Goal: Task Accomplishment & Management: Manage account settings

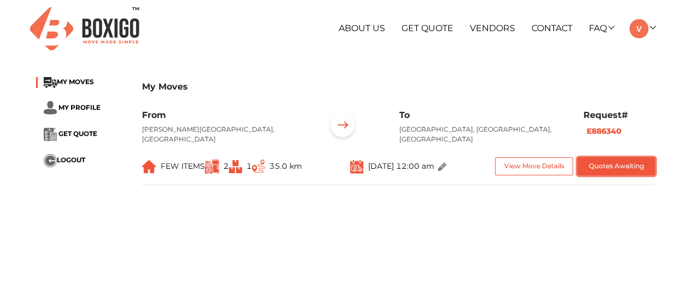
click at [631, 163] on button "Quotes Awaiting" at bounding box center [617, 166] width 78 height 18
click at [447, 170] on img at bounding box center [442, 167] width 8 height 8
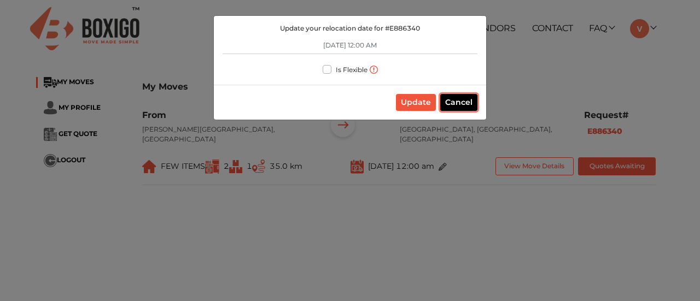
click at [470, 101] on button "Cancel" at bounding box center [458, 102] width 37 height 17
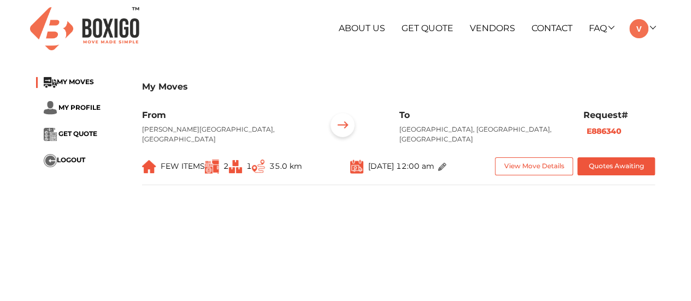
click at [447, 163] on img at bounding box center [442, 167] width 8 height 8
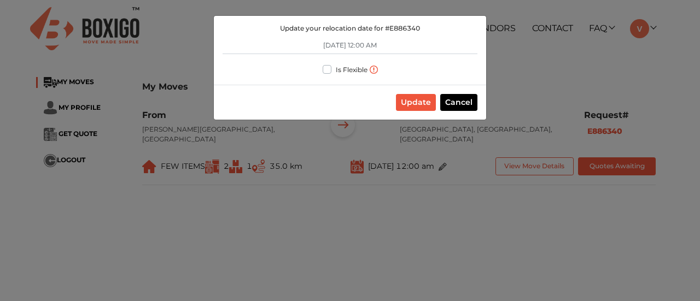
click at [336, 68] on label "Is Flexible" at bounding box center [352, 68] width 32 height 11
click at [326, 68] on input "Is Flexible" at bounding box center [327, 68] width 9 height 11
click at [336, 68] on label "Is Flexible" at bounding box center [352, 68] width 32 height 11
click at [329, 68] on input "Is Flexible" at bounding box center [327, 68] width 9 height 11
checkbox input "false"
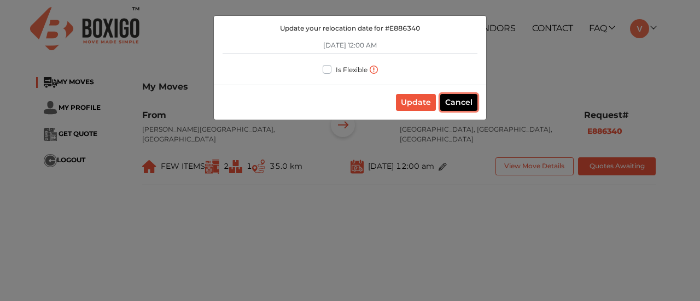
click at [455, 103] on button "Cancel" at bounding box center [458, 102] width 37 height 17
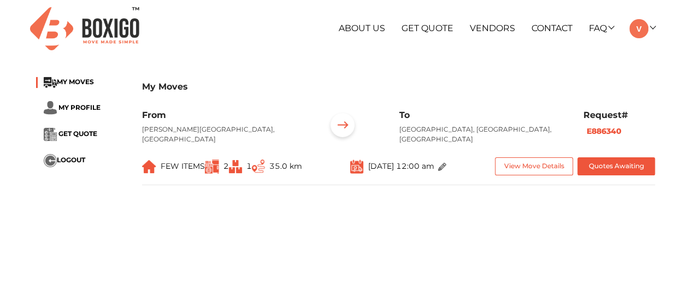
click at [607, 130] on b "E886340" at bounding box center [604, 131] width 35 height 10
click at [607, 132] on b "E886340" at bounding box center [604, 131] width 35 height 10
click at [339, 128] on img at bounding box center [343, 127] width 34 height 34
click at [202, 164] on span "FEW ITEMS" at bounding box center [183, 166] width 44 height 10
click at [161, 171] on span "FEW ITEMS" at bounding box center [183, 166] width 44 height 10
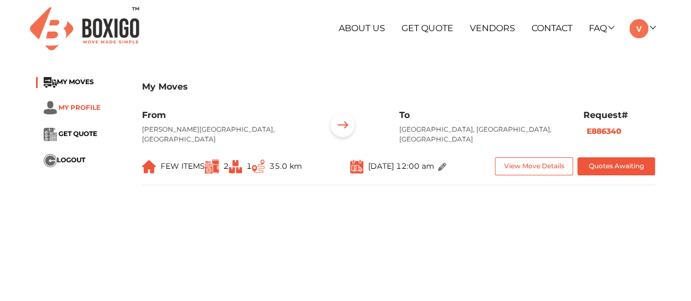
click at [68, 104] on span "MY PROFILE" at bounding box center [79, 107] width 42 height 8
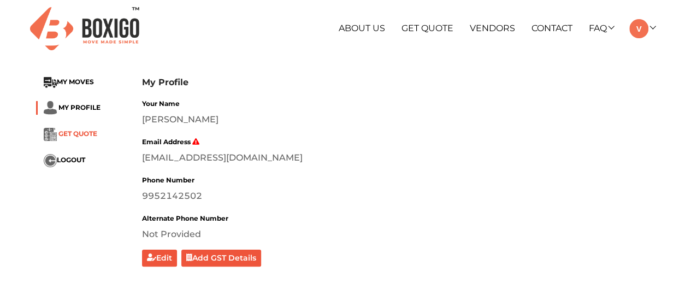
click at [75, 136] on span "GET QUOTE" at bounding box center [77, 134] width 39 height 8
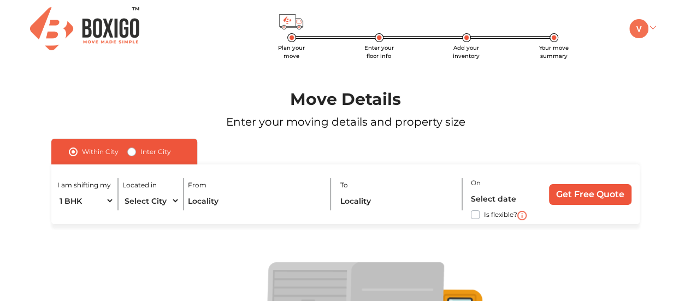
click at [647, 24] on img at bounding box center [639, 28] width 19 height 19
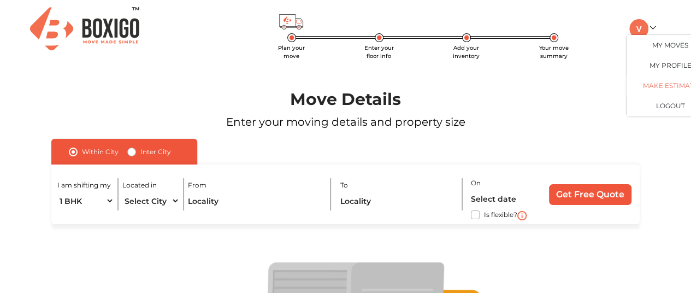
click at [665, 86] on link "Make Estimate" at bounding box center [670, 85] width 87 height 20
click at [663, 46] on link "My Moves" at bounding box center [670, 45] width 87 height 20
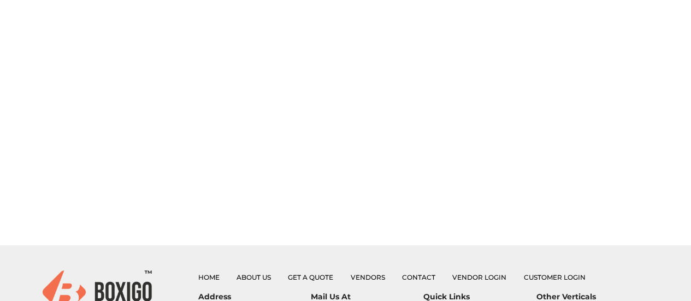
scroll to position [273, 0]
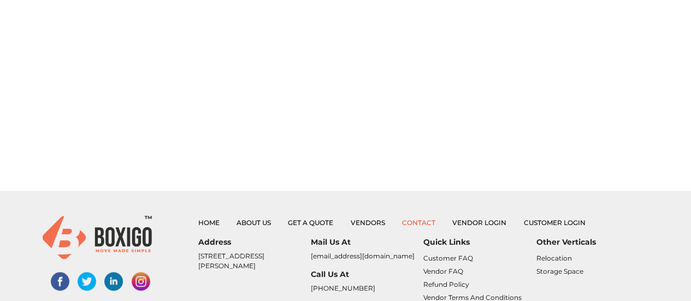
click at [419, 221] on link "Contact" at bounding box center [418, 223] width 33 height 8
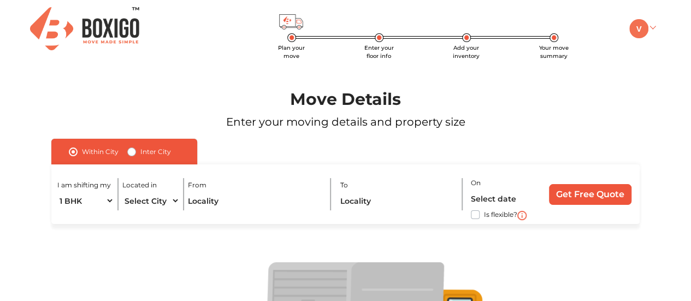
click at [648, 29] on img at bounding box center [639, 28] width 19 height 19
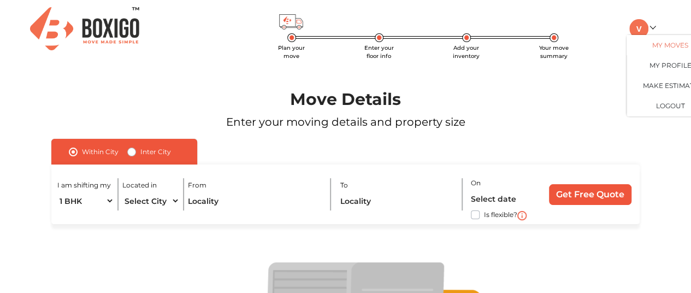
click at [658, 44] on link "My Moves" at bounding box center [670, 45] width 87 height 20
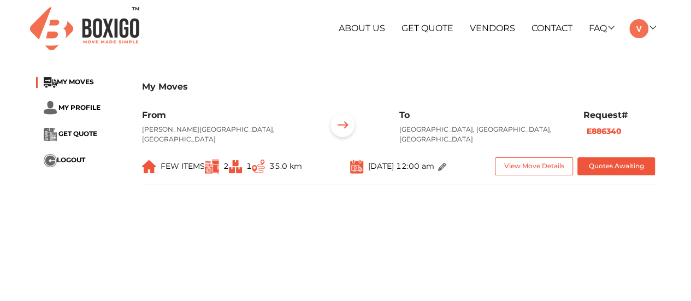
click at [447, 167] on img at bounding box center [442, 167] width 8 height 8
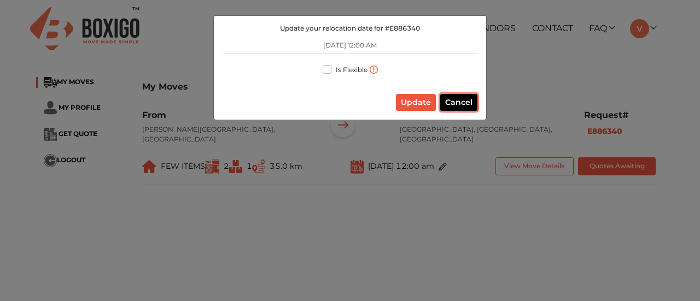
click at [454, 98] on button "Cancel" at bounding box center [458, 102] width 37 height 17
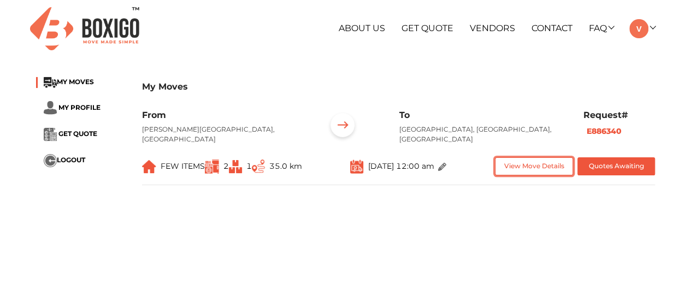
click at [537, 168] on button "View Move Details" at bounding box center [534, 166] width 78 height 18
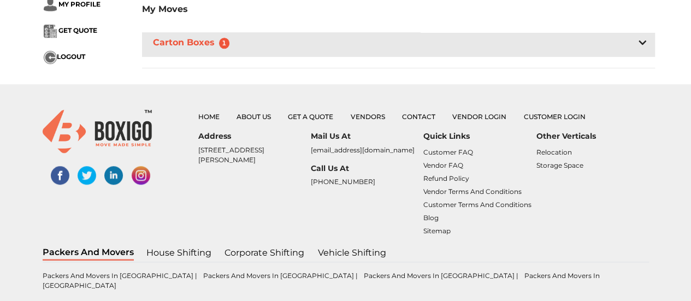
scroll to position [437, 0]
